Goal: Task Accomplishment & Management: Manage account settings

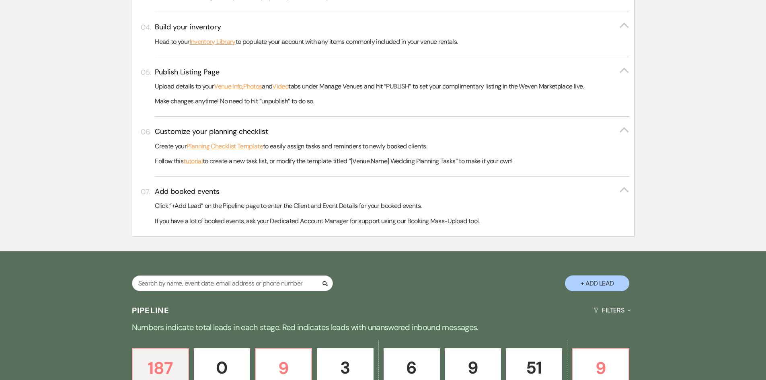
scroll to position [322, 0]
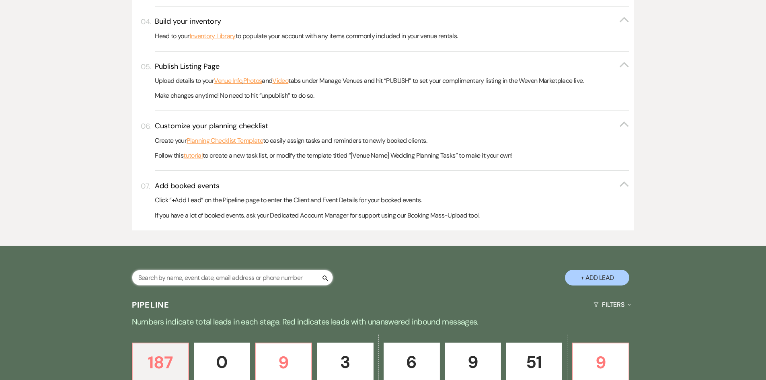
click at [154, 274] on input "text" at bounding box center [232, 278] width 201 height 16
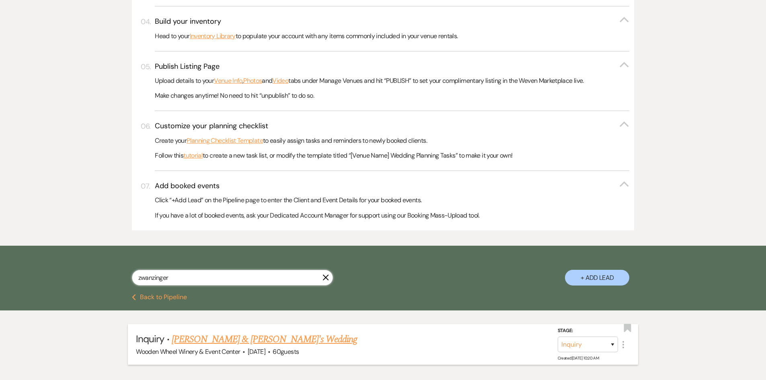
type input "zwanzinger"
click at [224, 341] on link "[PERSON_NAME] & [PERSON_NAME]'s Wedding" at bounding box center [265, 339] width 186 height 14
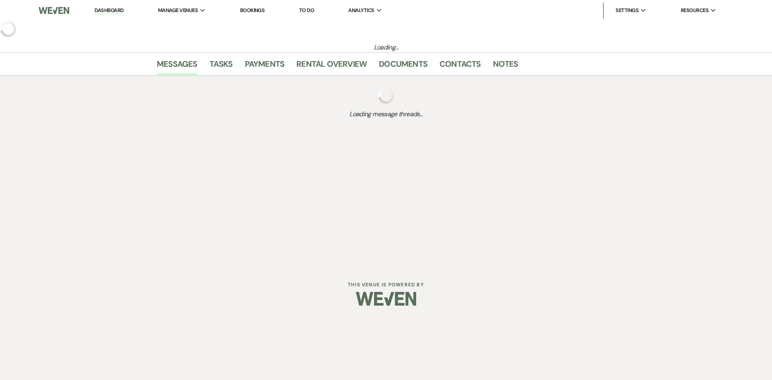
select select "13"
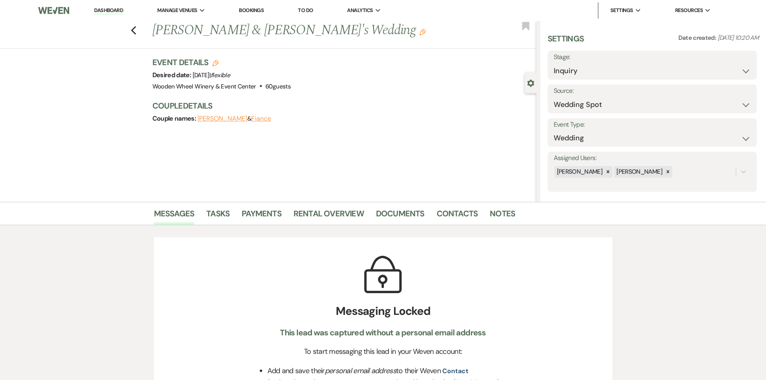
click at [232, 117] on button "[PERSON_NAME]" at bounding box center [222, 118] width 50 height 6
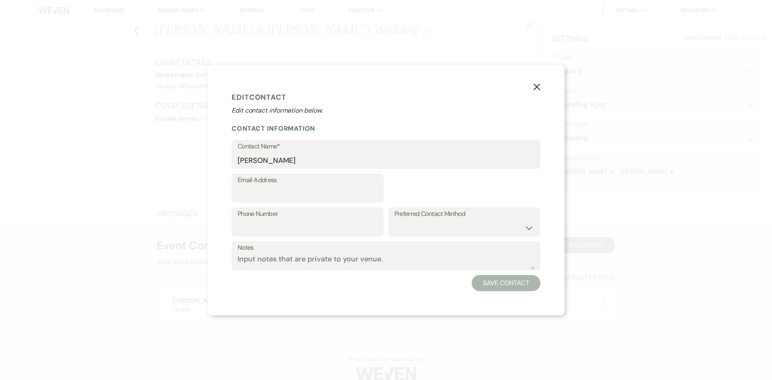
select select "1"
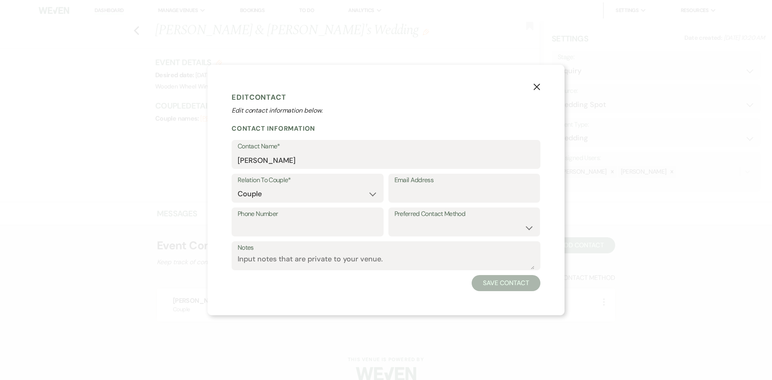
click at [537, 84] on icon "X" at bounding box center [536, 86] width 7 height 7
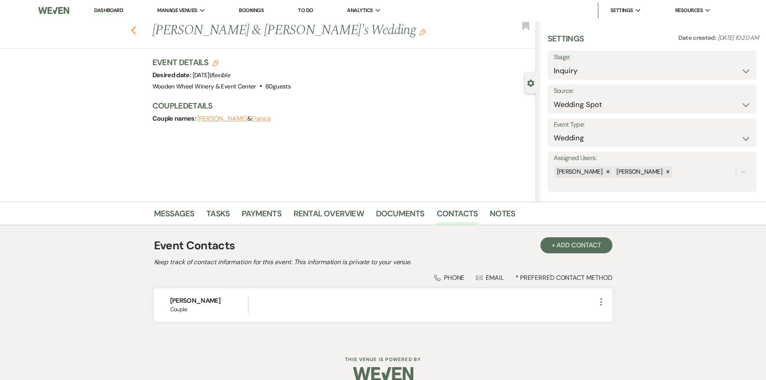
click at [137, 31] on icon "Previous" at bounding box center [134, 31] width 6 height 10
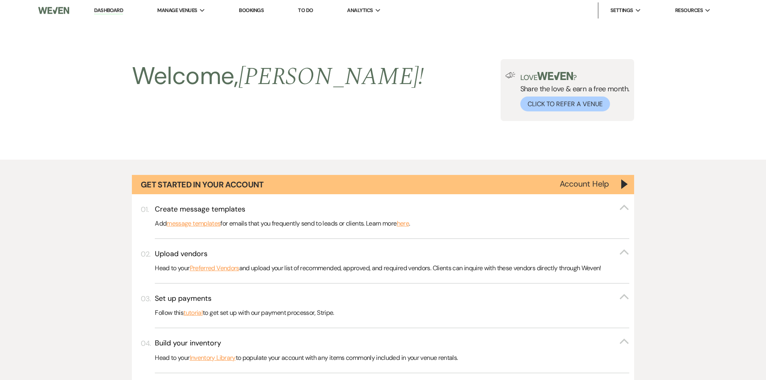
scroll to position [322, 0]
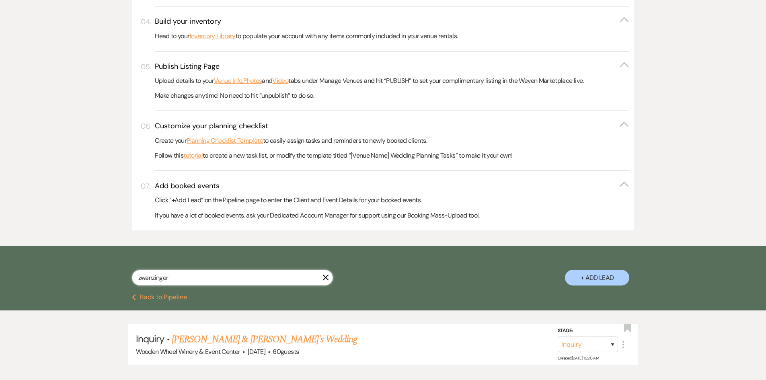
drag, startPoint x: 174, startPoint y: 279, endPoint x: 109, endPoint y: 276, distance: 64.8
click at [109, 276] on div "zwanzinger X + Add Lead" at bounding box center [383, 271] width 579 height 42
type input "charakay"
click at [188, 337] on link "[PERSON_NAME] & [PERSON_NAME]'s Wedding" at bounding box center [265, 339] width 186 height 14
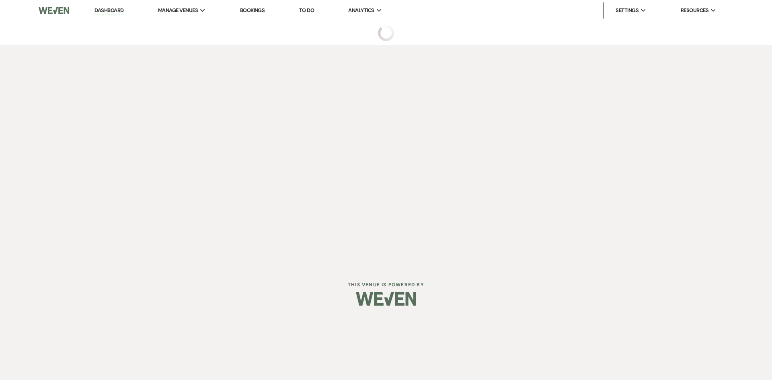
select select "17"
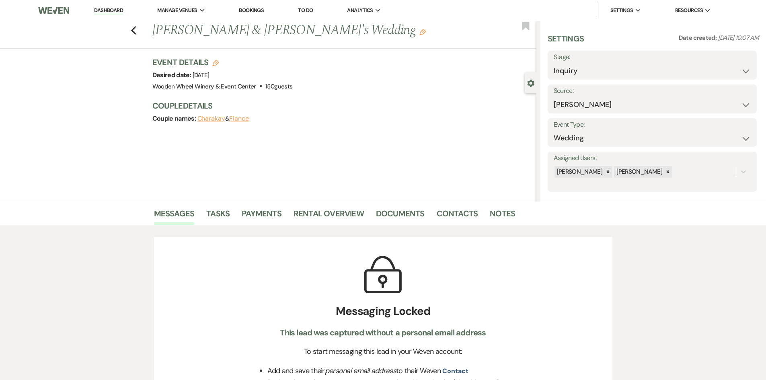
click at [218, 119] on button "Charakay" at bounding box center [211, 118] width 28 height 6
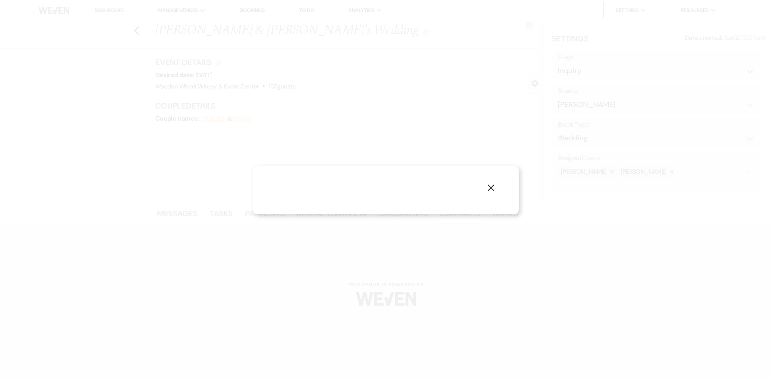
select select "1"
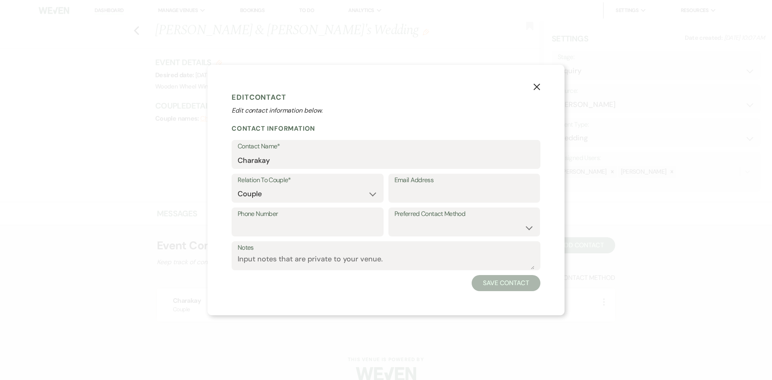
click at [537, 85] on icon "X" at bounding box center [536, 86] width 7 height 7
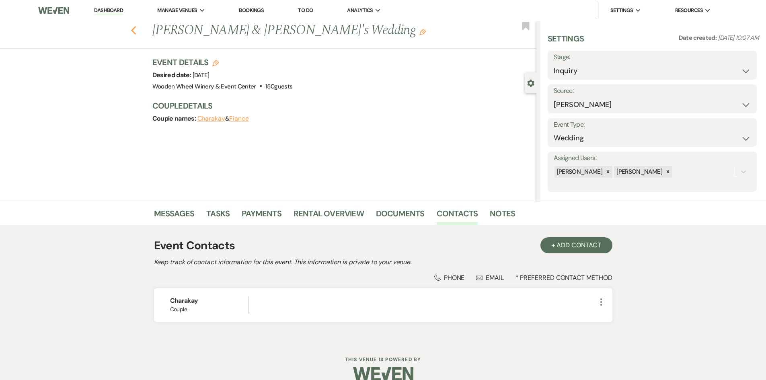
click at [135, 31] on use "button" at bounding box center [133, 30] width 5 height 9
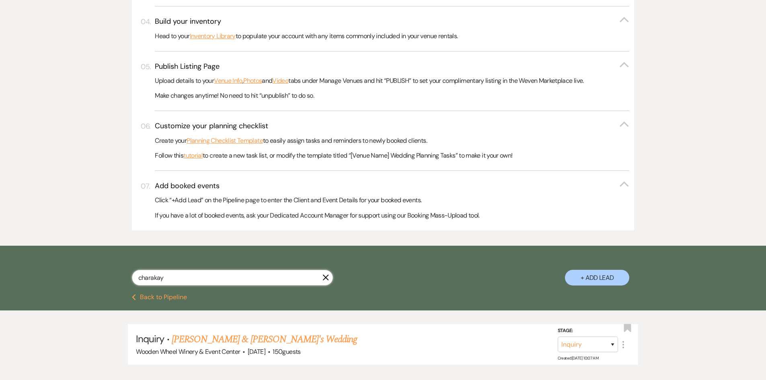
drag, startPoint x: 171, startPoint y: 275, endPoint x: 103, endPoint y: 276, distance: 68.0
click at [103, 276] on div "charakay X + Add Lead" at bounding box center [383, 271] width 579 height 42
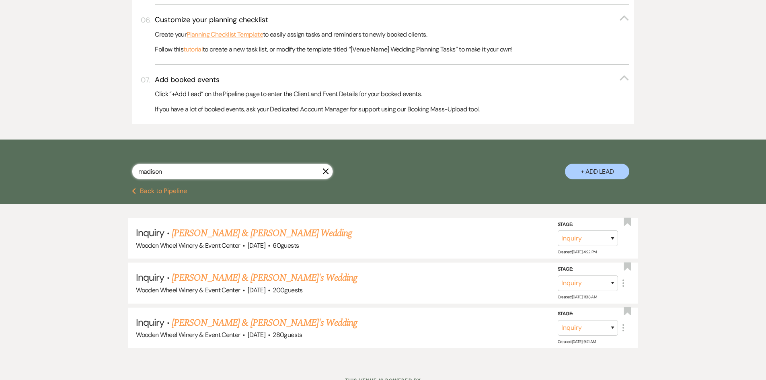
scroll to position [442, 0]
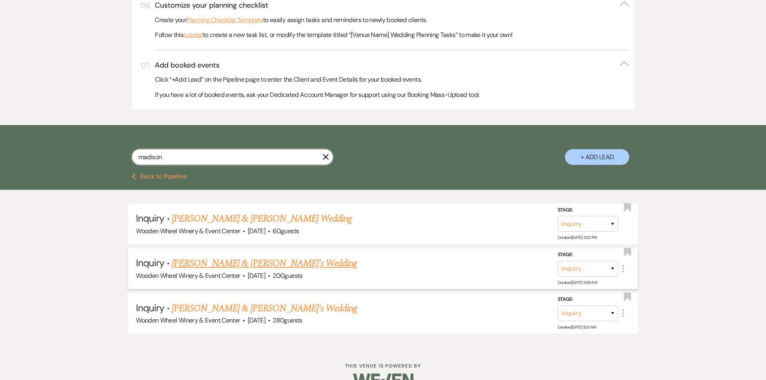
type input "madison"
click at [215, 262] on link "[PERSON_NAME] & [PERSON_NAME]'s Wedding" at bounding box center [265, 263] width 186 height 14
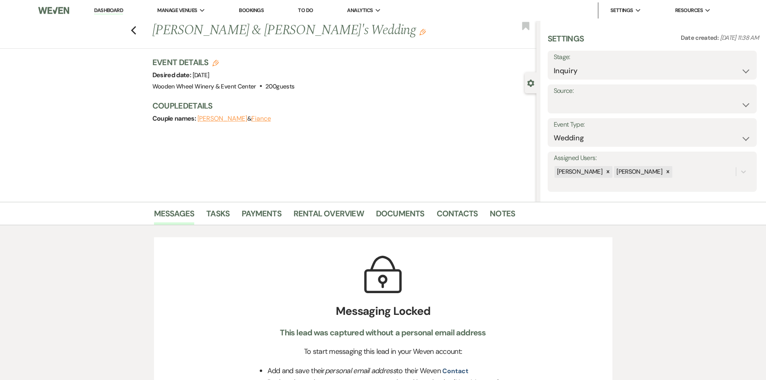
click at [222, 118] on button "[PERSON_NAME]" at bounding box center [222, 118] width 50 height 6
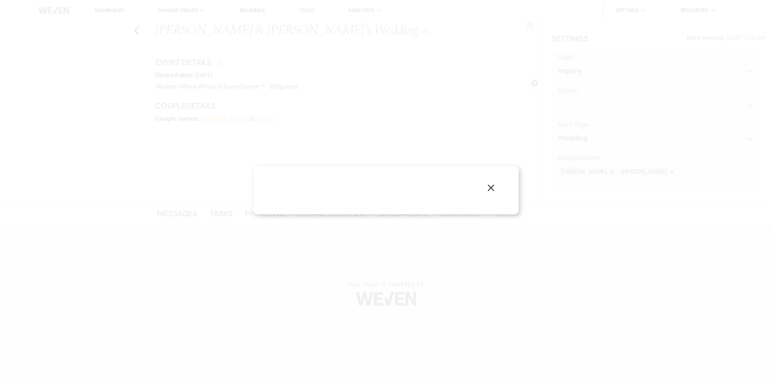
select select "1"
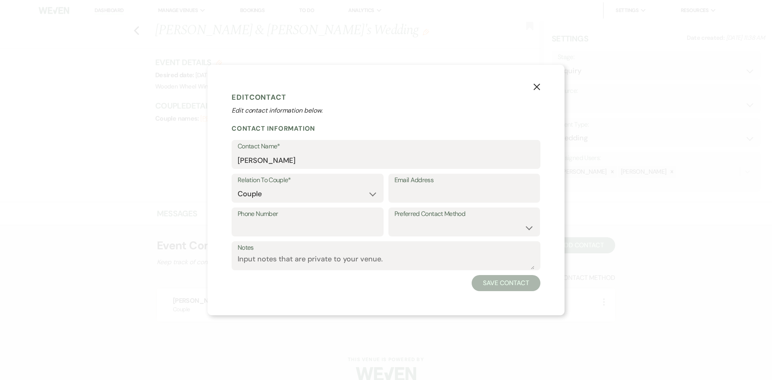
click at [539, 87] on icon "X" at bounding box center [536, 86] width 7 height 7
